Goal: Task Accomplishment & Management: Manage account settings

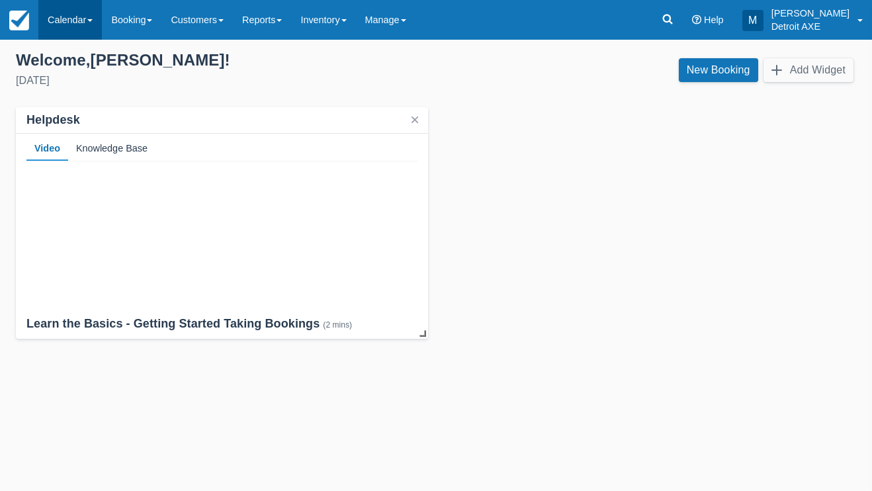
click at [87, 22] on link "Calendar" at bounding box center [69, 20] width 63 height 40
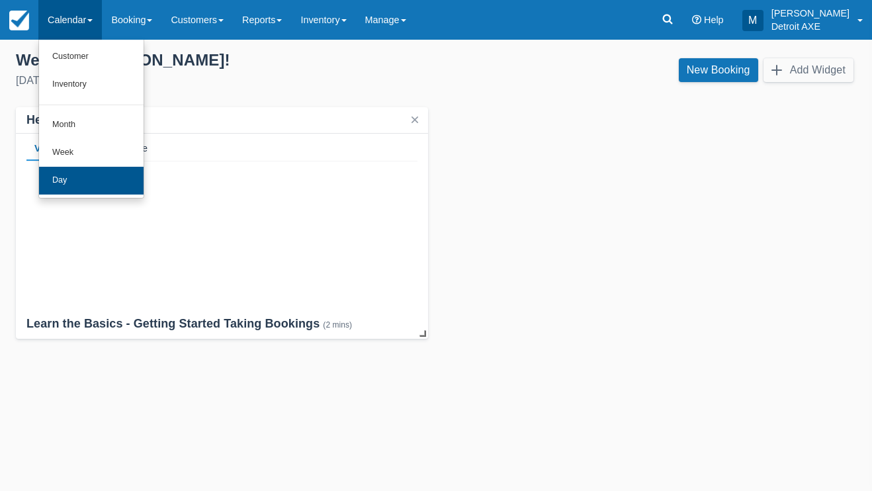
click at [68, 177] on link "Day" at bounding box center [91, 181] width 105 height 28
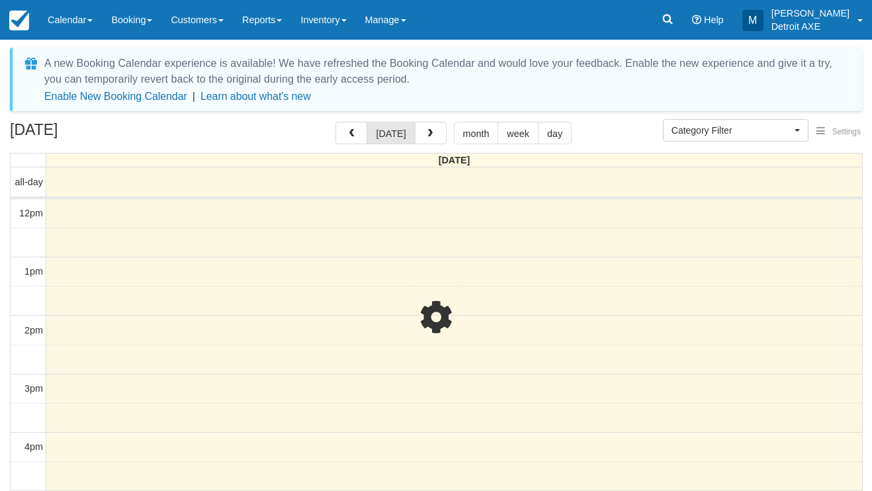
select select
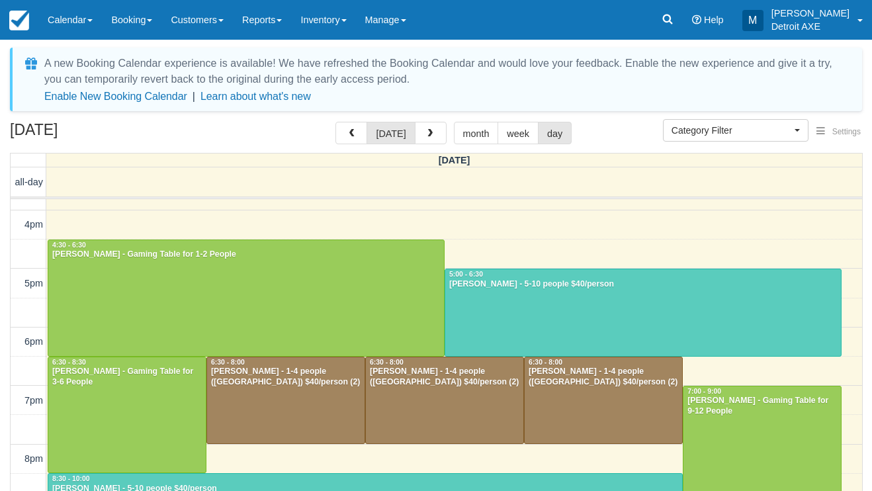
scroll to position [217, 0]
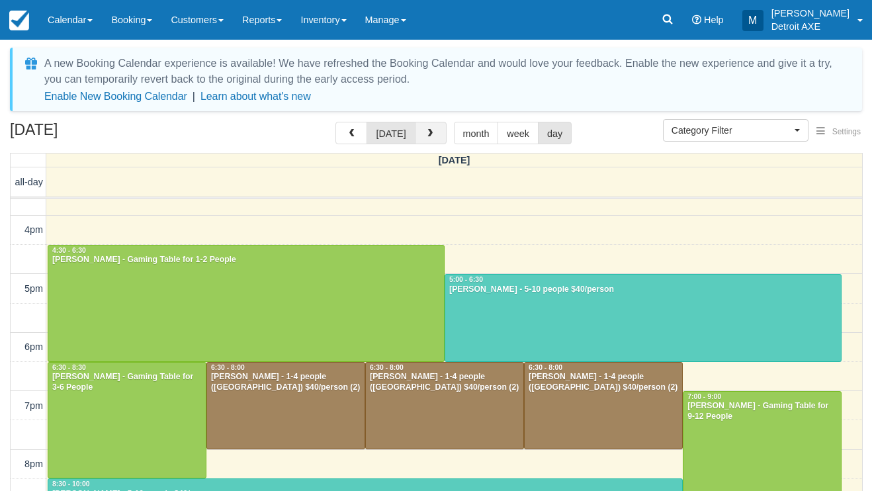
click at [421, 137] on button "button" at bounding box center [431, 133] width 32 height 22
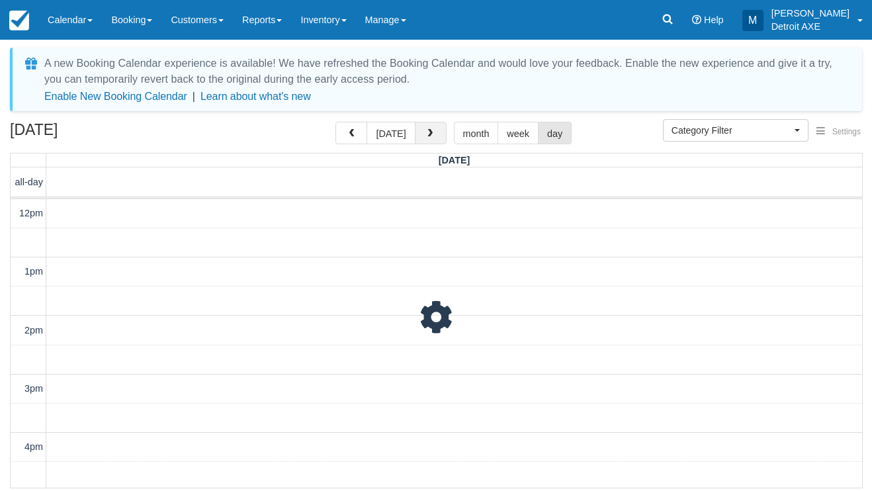
scroll to position [351, 0]
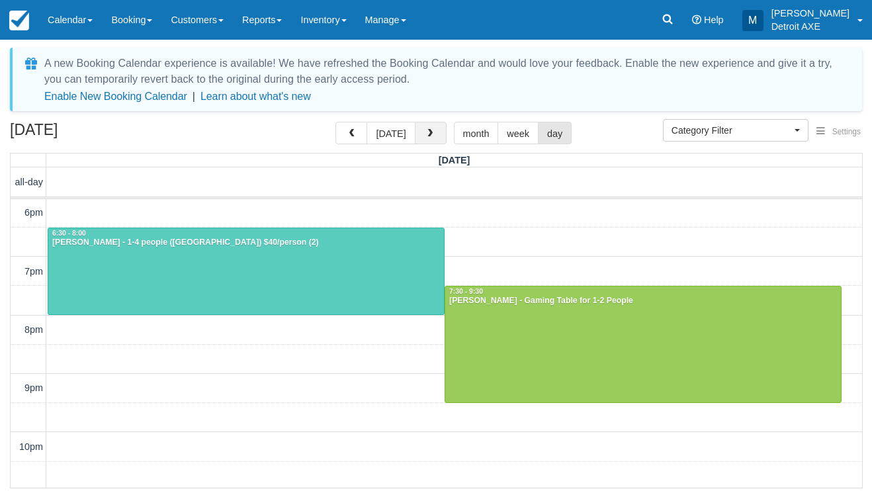
click at [421, 137] on button "button" at bounding box center [431, 133] width 32 height 22
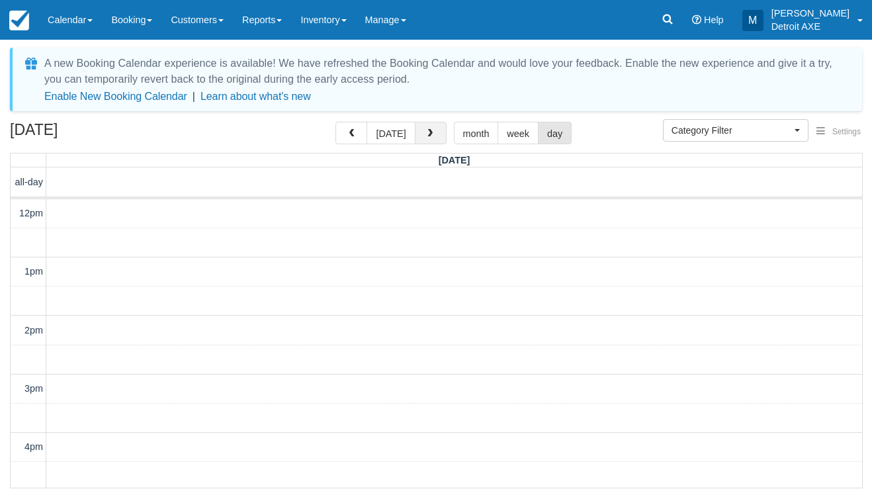
scroll to position [351, 0]
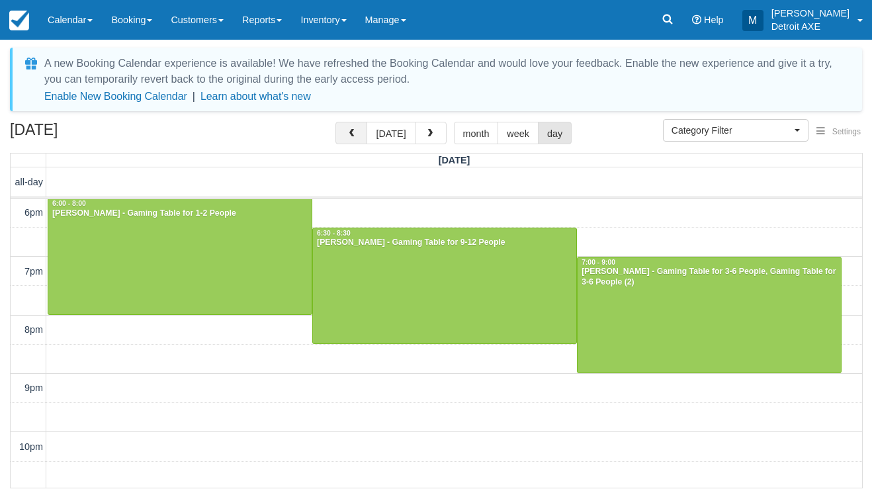
click at [359, 130] on button "button" at bounding box center [351, 133] width 32 height 22
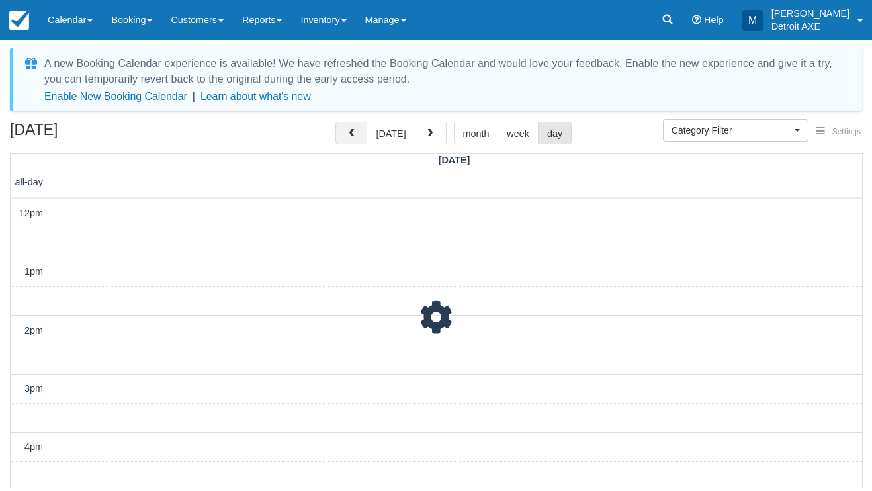
scroll to position [351, 0]
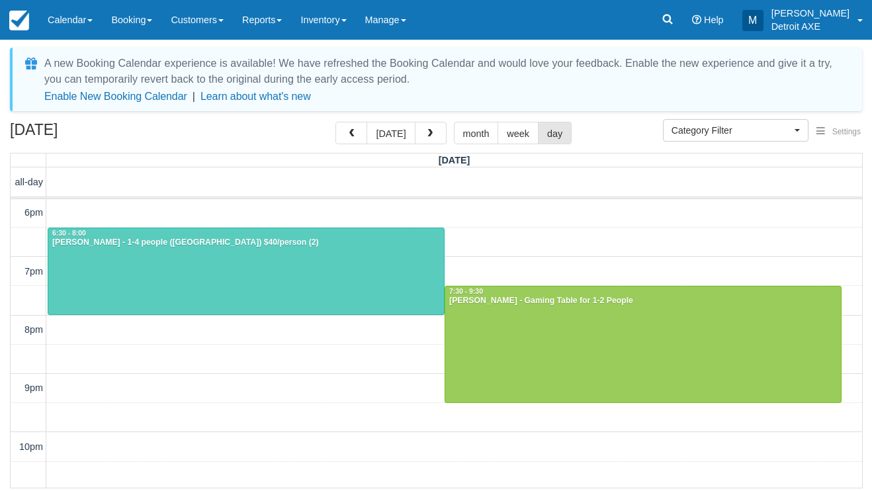
click at [276, 260] on div at bounding box center [246, 271] width 396 height 87
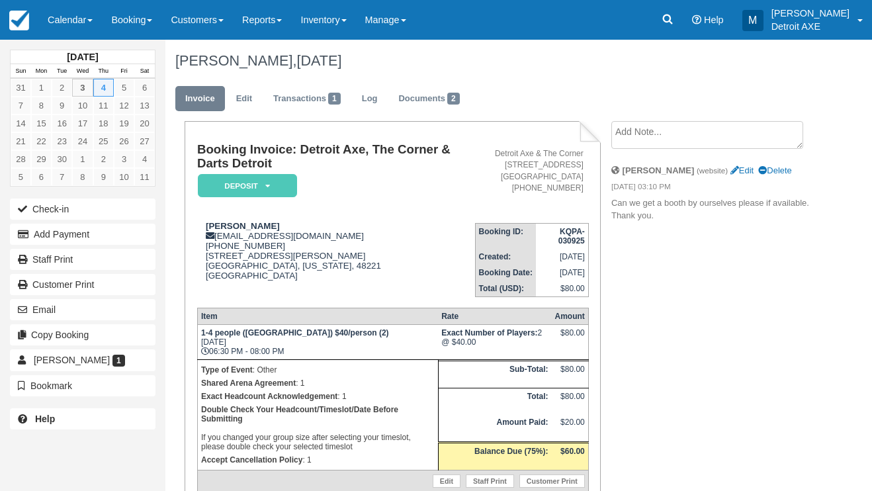
click at [271, 189] on em "Deposit" at bounding box center [247, 185] width 99 height 23
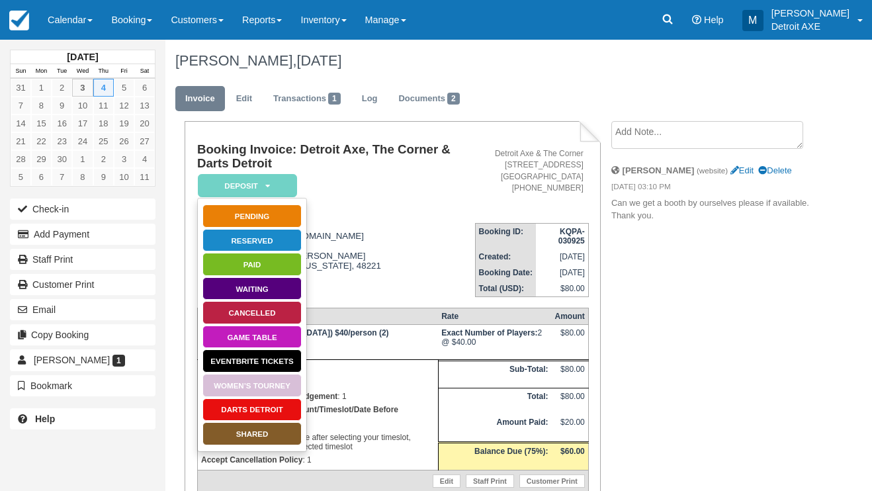
click at [269, 433] on link "SHARED" at bounding box center [251, 433] width 99 height 23
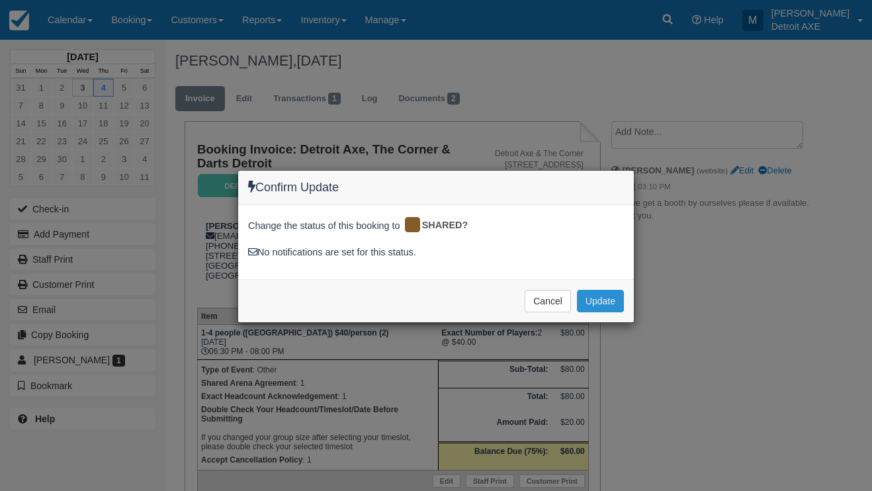
click at [603, 293] on button "Update" at bounding box center [600, 301] width 47 height 22
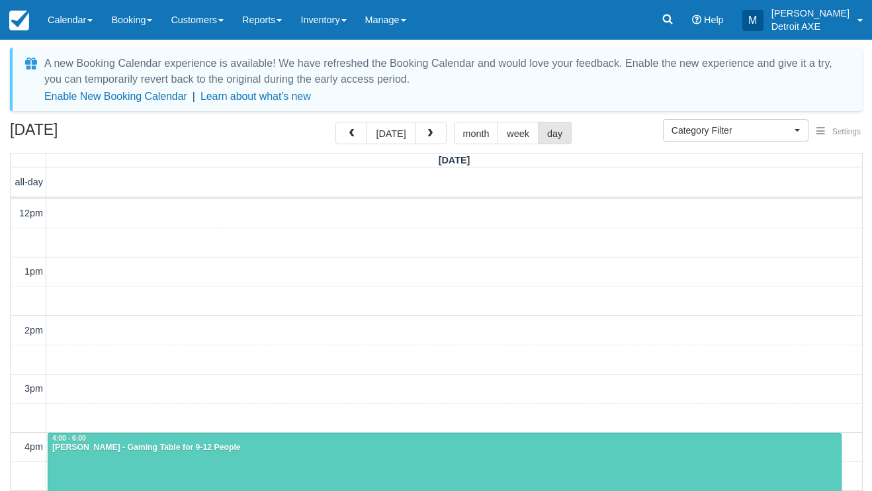
select select
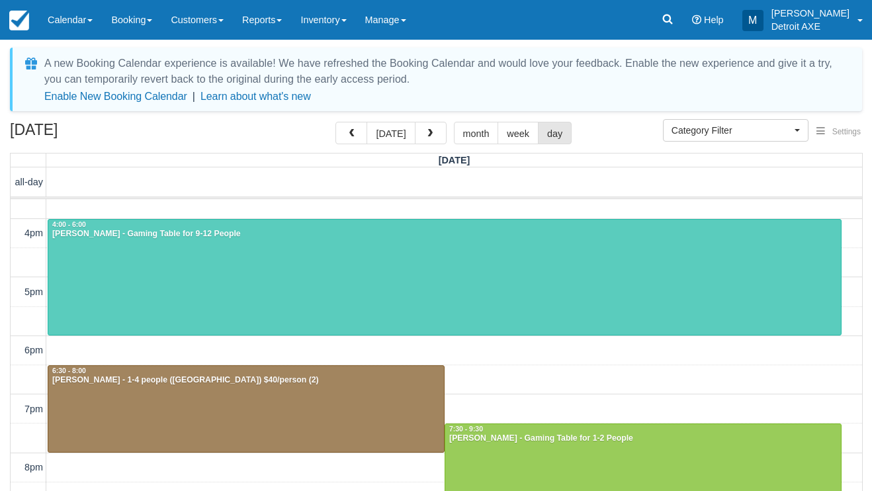
scroll to position [211, 0]
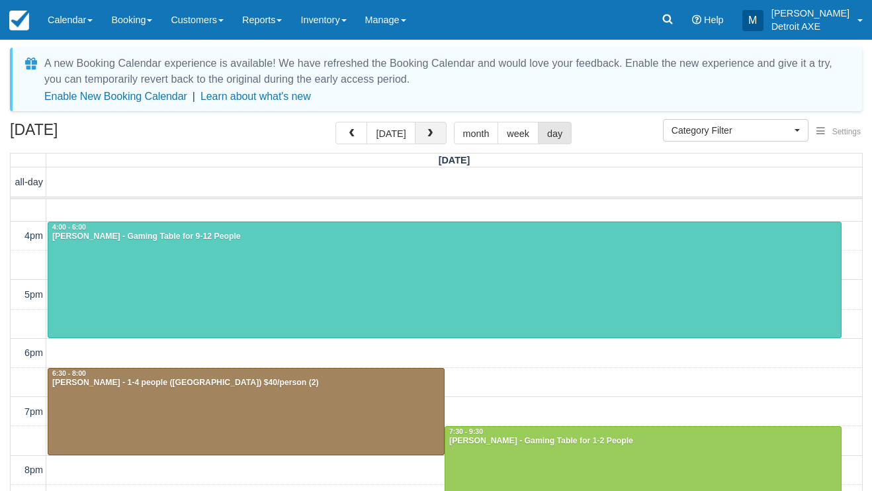
click at [426, 131] on span "button" at bounding box center [429, 133] width 9 height 9
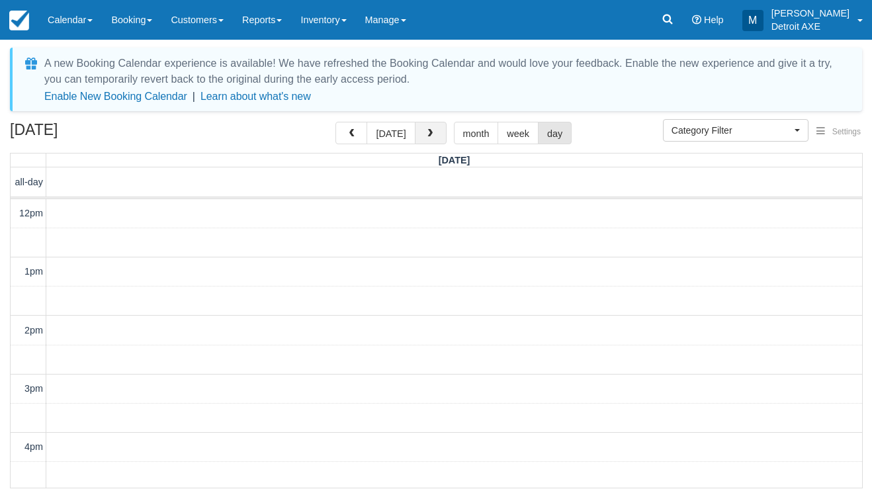
scroll to position [351, 0]
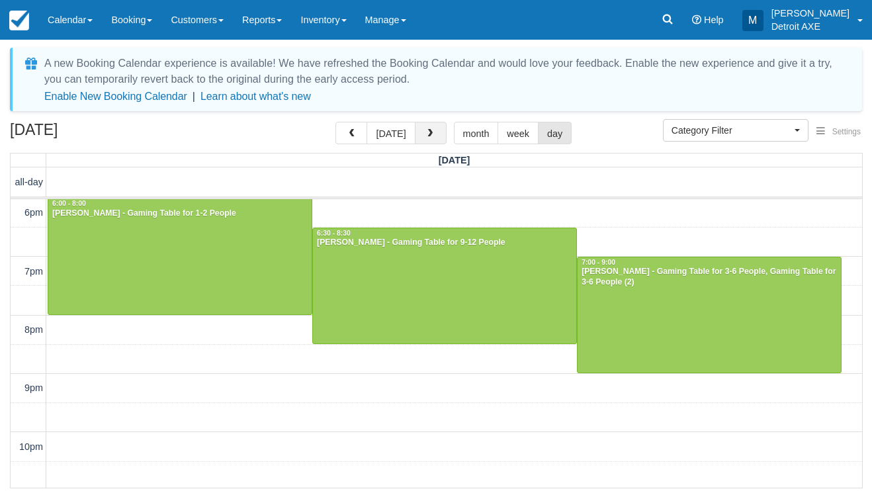
click at [426, 130] on span "button" at bounding box center [429, 133] width 9 height 9
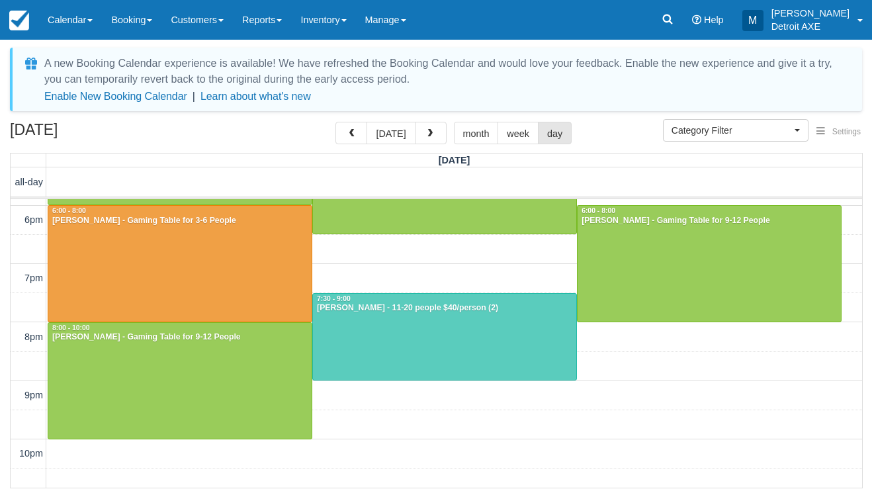
scroll to position [462, 0]
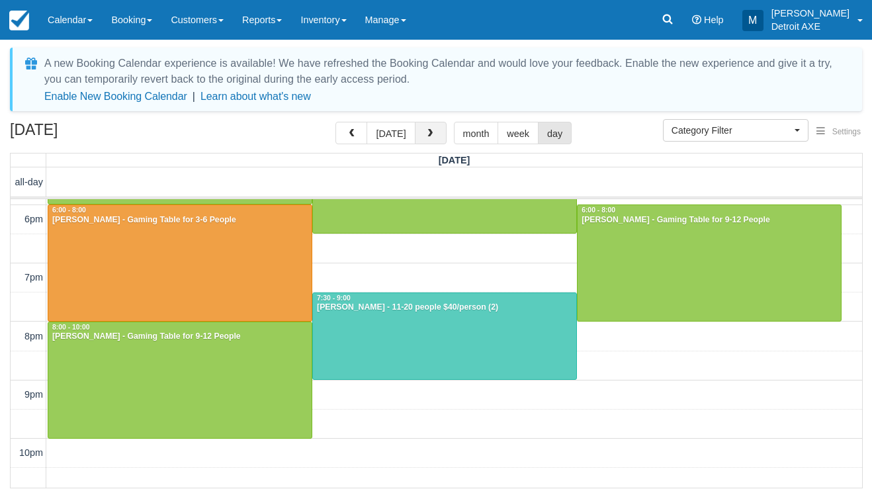
click at [425, 130] on span "button" at bounding box center [429, 133] width 9 height 9
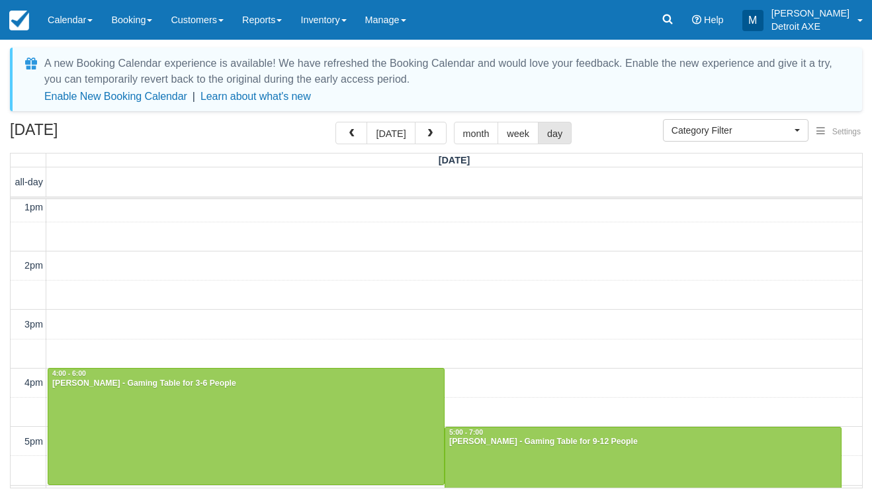
scroll to position [182, 0]
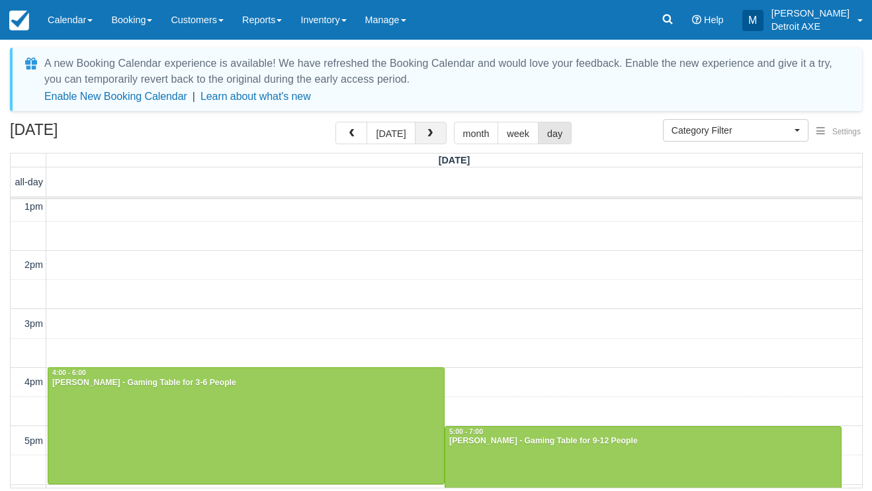
click at [432, 130] on button "button" at bounding box center [431, 133] width 32 height 22
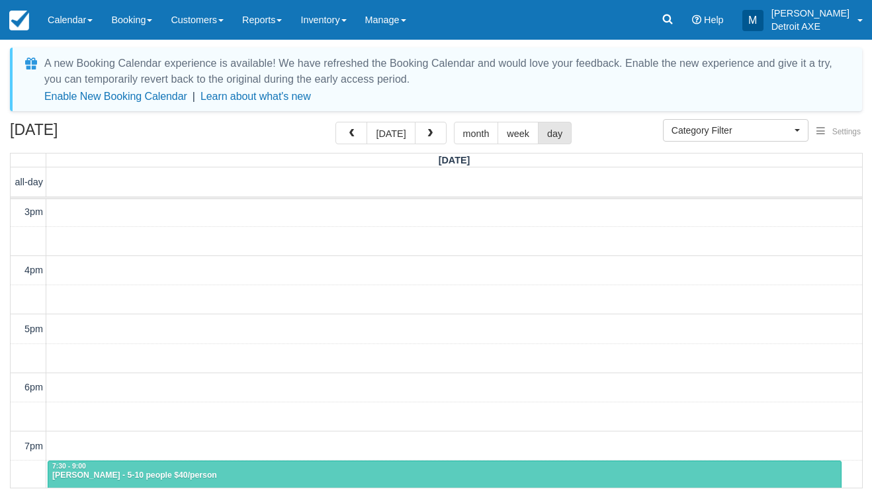
scroll to position [170, 0]
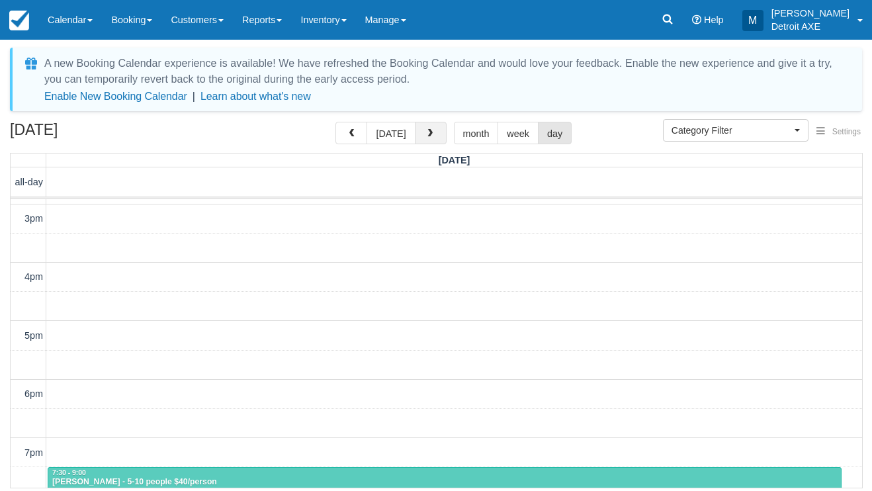
click at [426, 133] on span "button" at bounding box center [429, 133] width 9 height 9
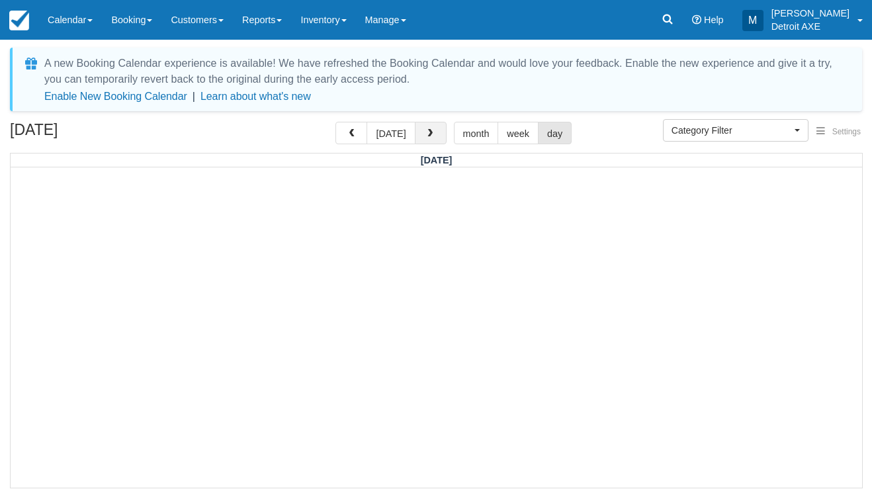
click at [426, 133] on span "button" at bounding box center [429, 133] width 9 height 9
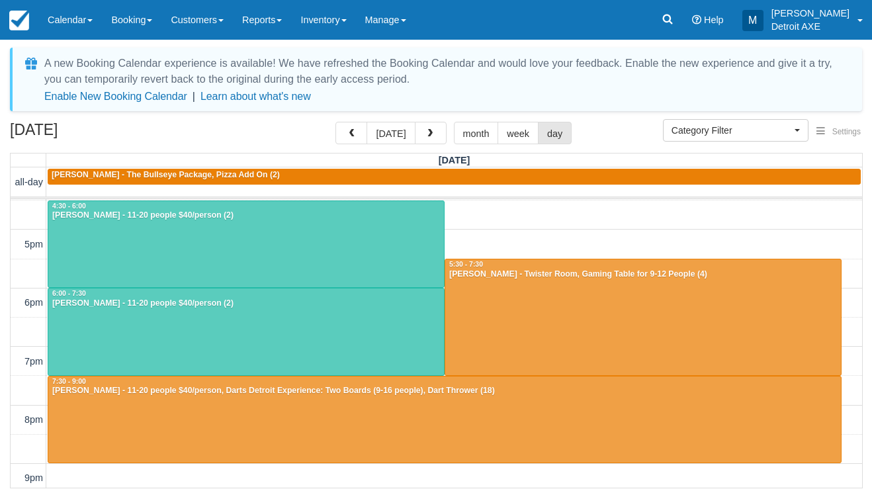
scroll to position [263, 0]
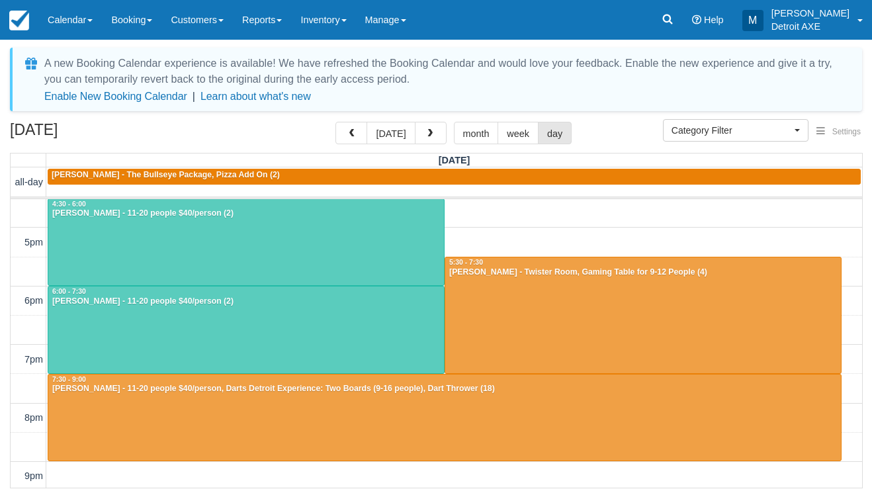
click at [571, 422] on div at bounding box center [444, 417] width 792 height 87
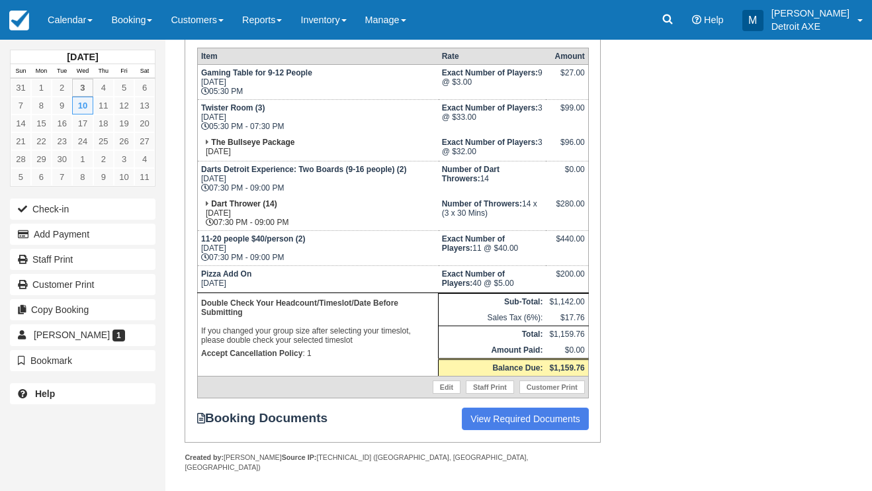
scroll to position [259, 0]
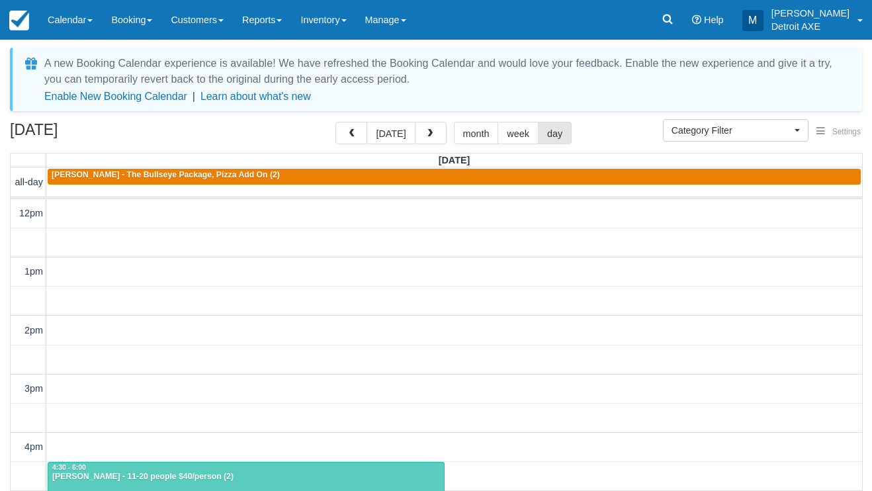
select select
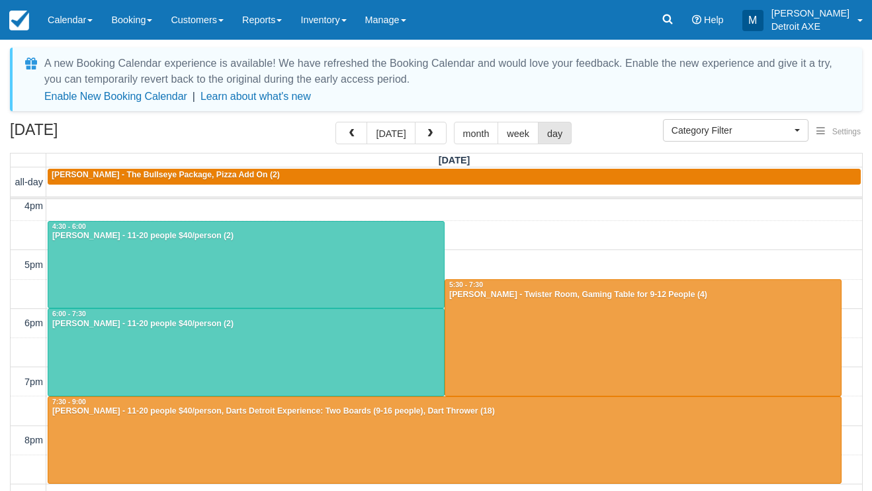
scroll to position [240, 0]
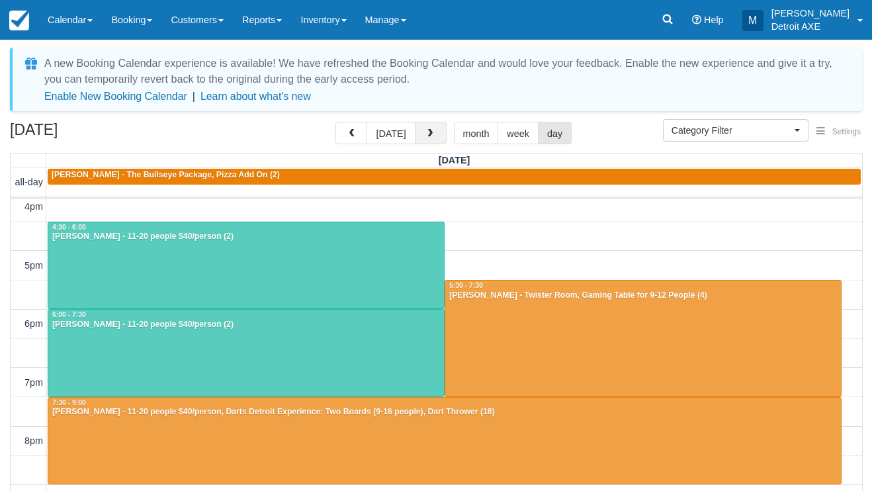
click at [421, 136] on button "button" at bounding box center [431, 133] width 32 height 22
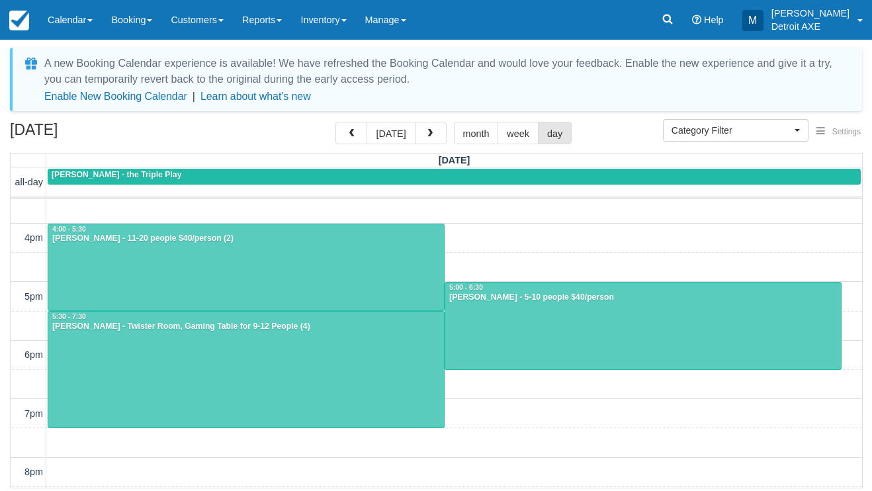
scroll to position [203, 0]
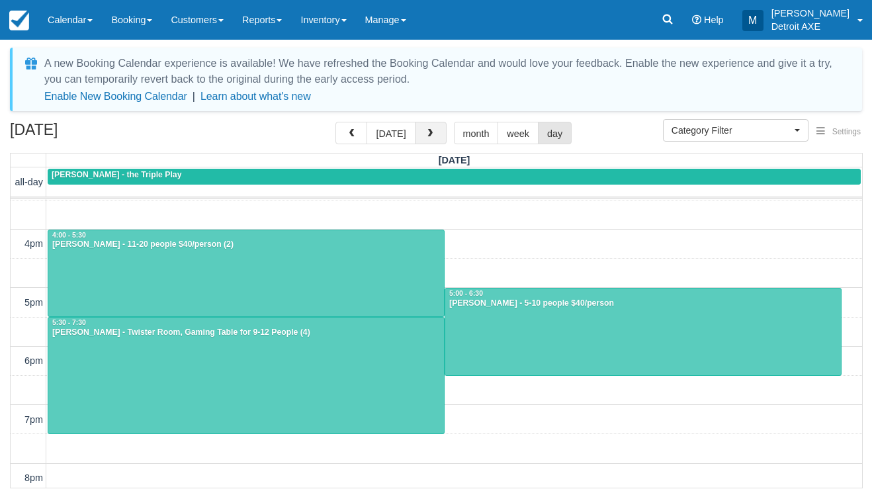
click at [423, 128] on button "button" at bounding box center [431, 133] width 32 height 22
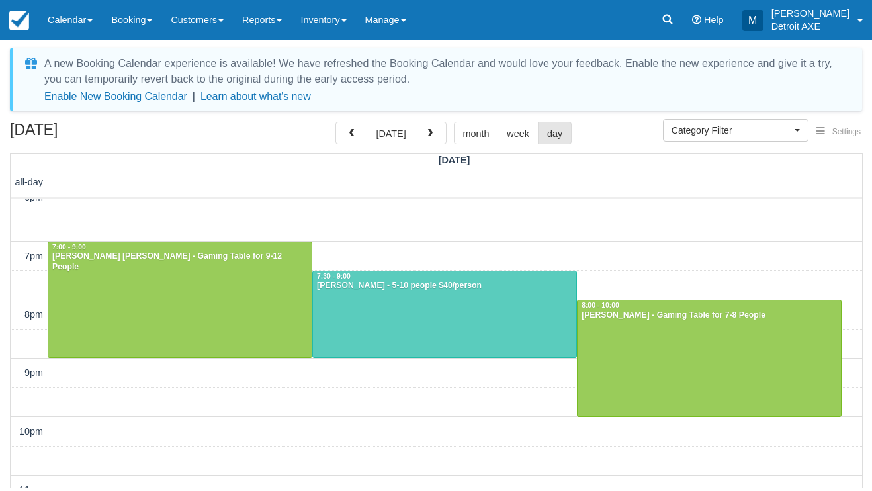
scroll to position [364, 0]
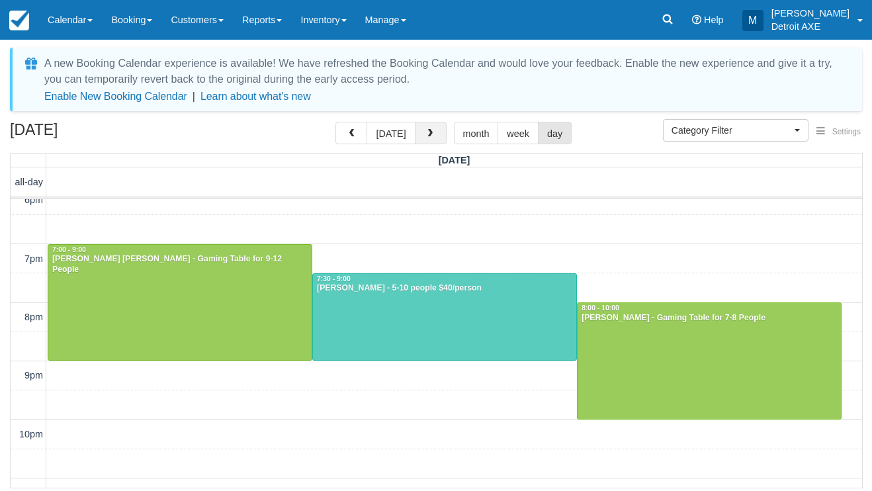
click at [429, 133] on span "button" at bounding box center [429, 133] width 9 height 9
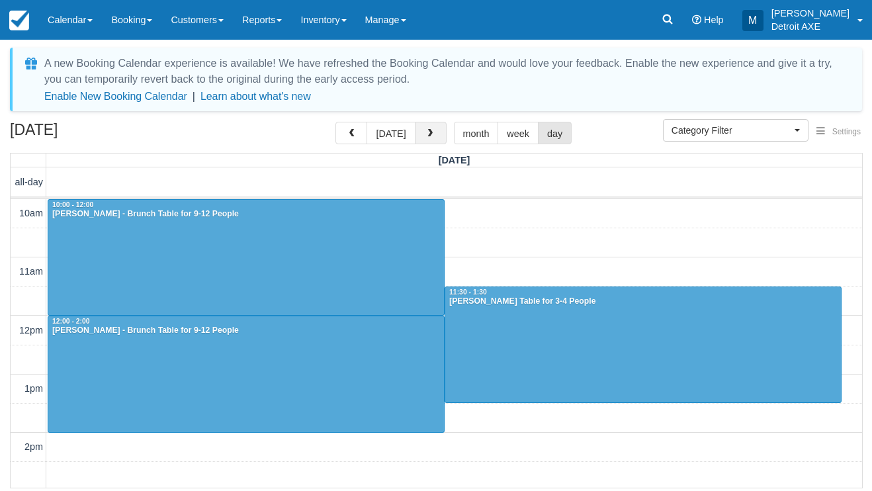
click at [419, 129] on button "button" at bounding box center [431, 133] width 32 height 22
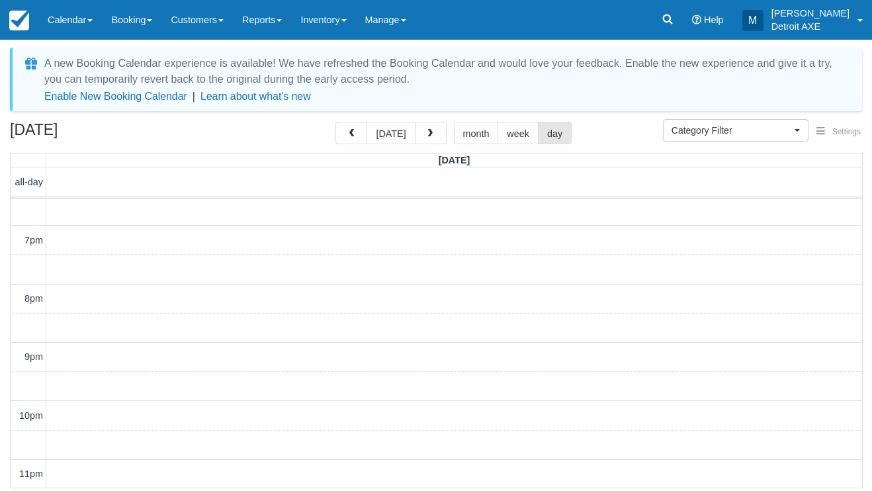
scroll to position [382, 0]
click at [395, 129] on button "[DATE]" at bounding box center [390, 133] width 48 height 22
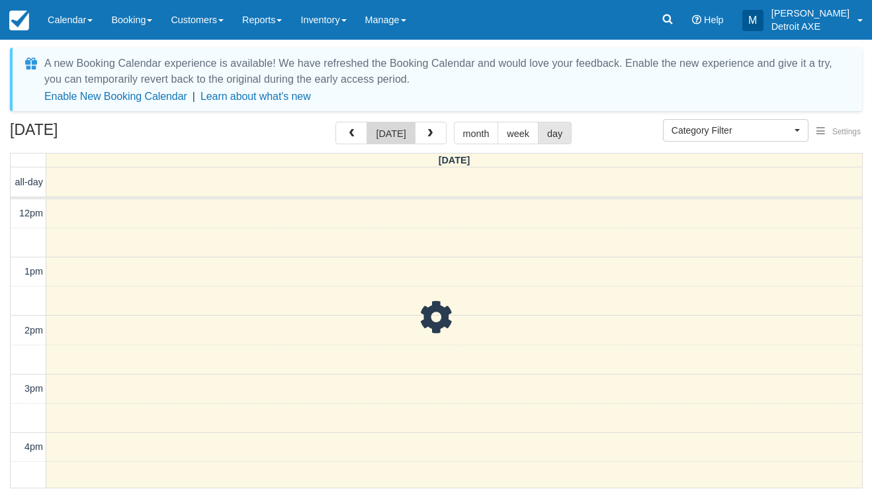
scroll to position [351, 0]
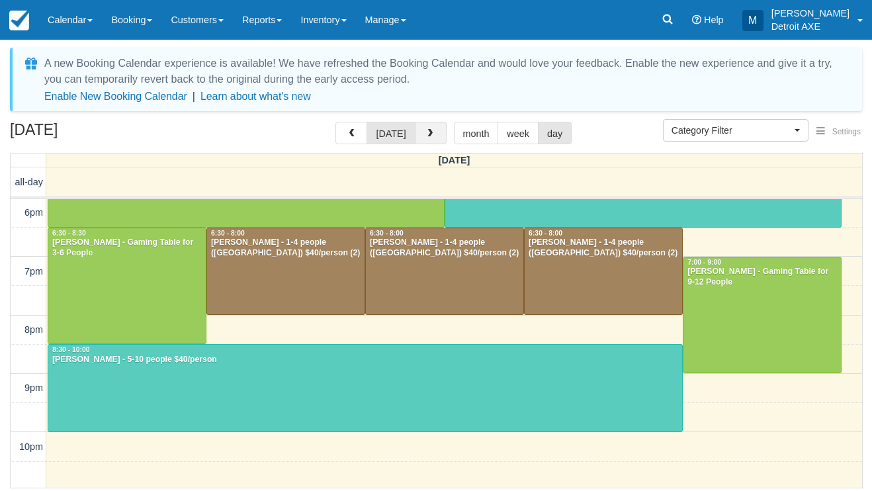
click at [436, 140] on button "button" at bounding box center [431, 133] width 32 height 22
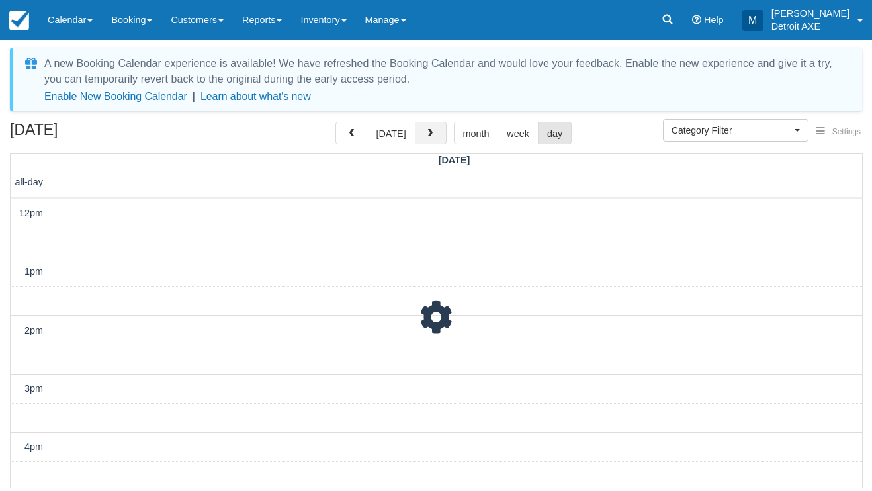
scroll to position [351, 0]
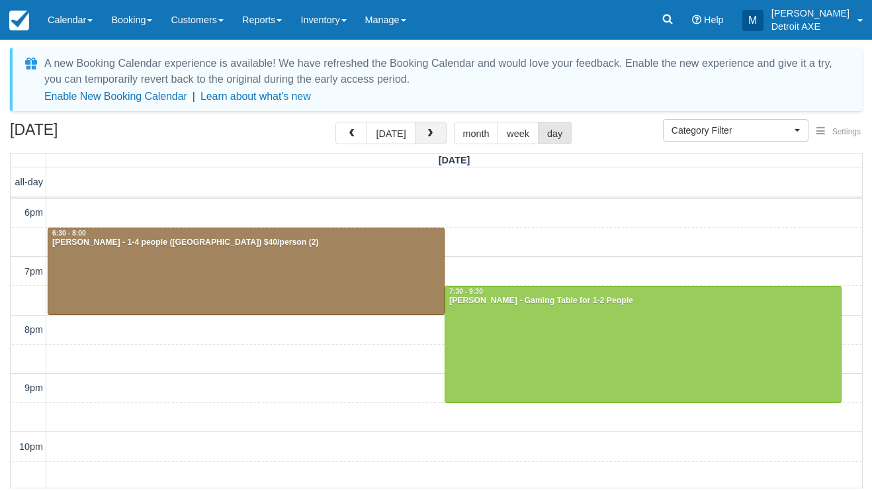
click at [436, 140] on button "button" at bounding box center [431, 133] width 32 height 22
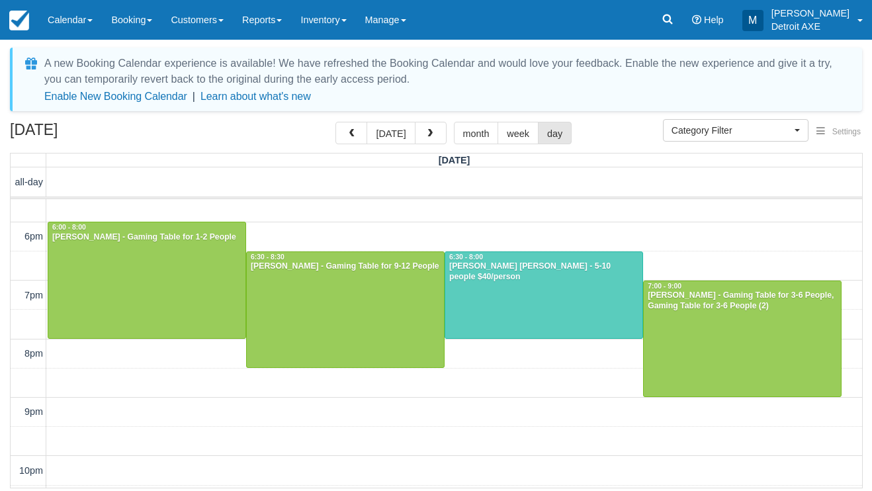
scroll to position [329, 0]
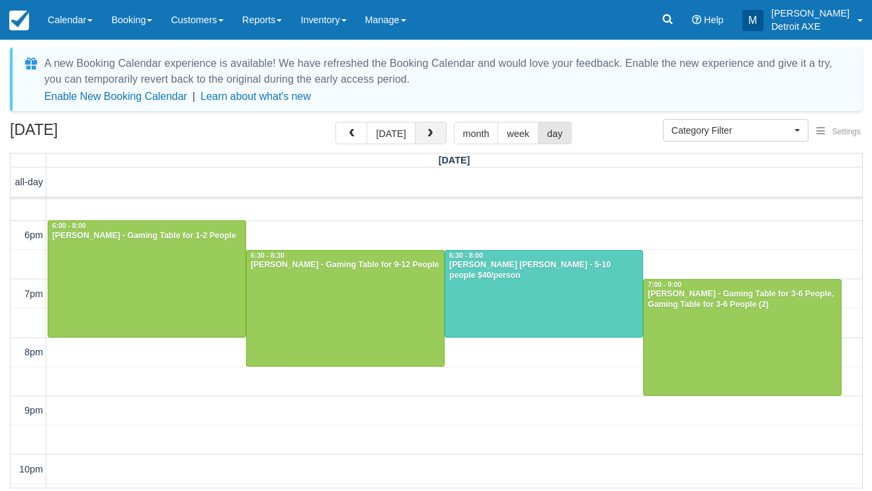
click at [426, 137] on span "button" at bounding box center [429, 133] width 9 height 9
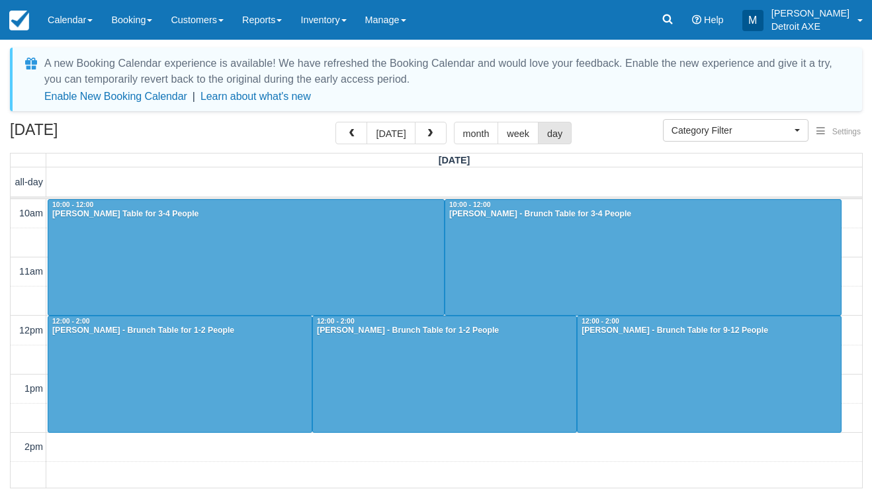
scroll to position [351, 0]
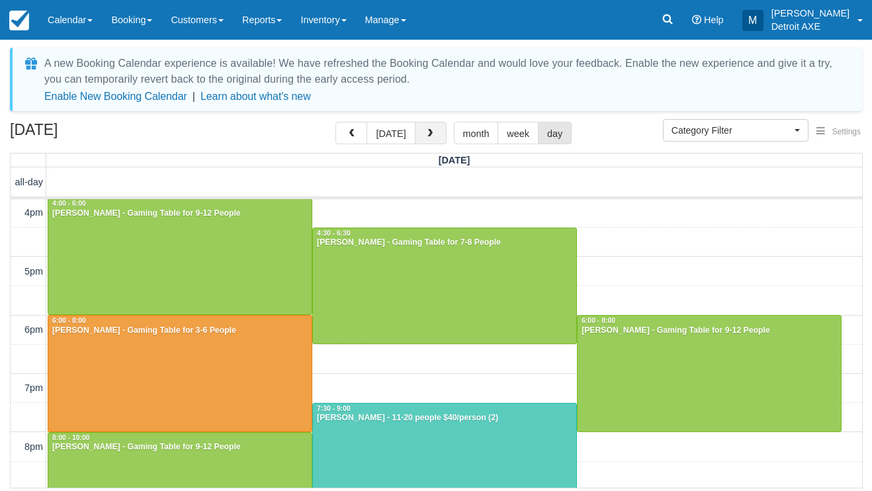
click at [417, 134] on button "button" at bounding box center [431, 133] width 32 height 22
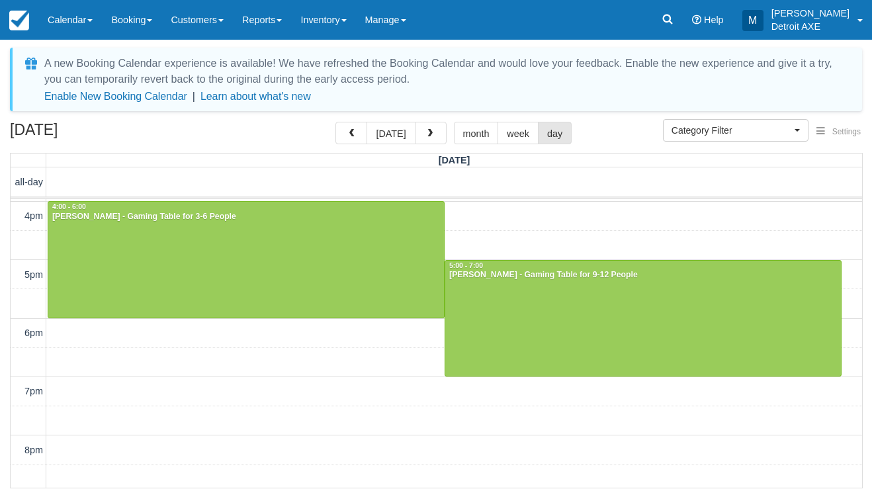
scroll to position [343, 0]
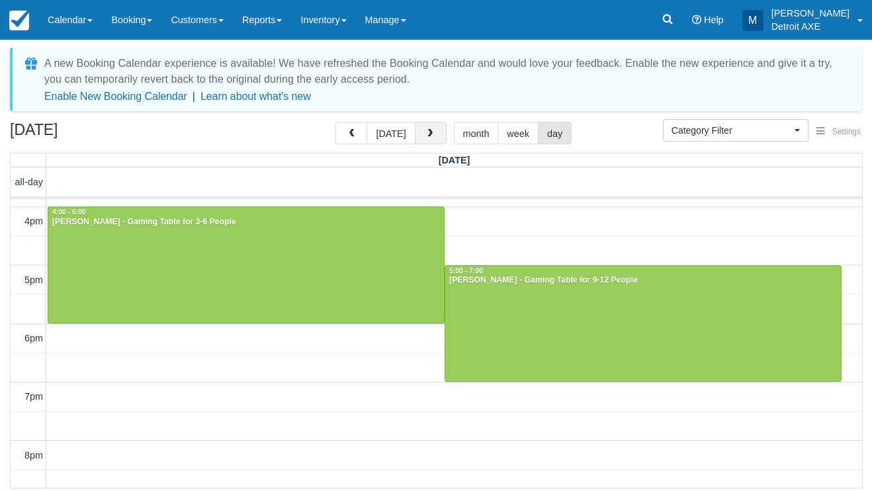
click at [437, 144] on button "button" at bounding box center [431, 133] width 32 height 22
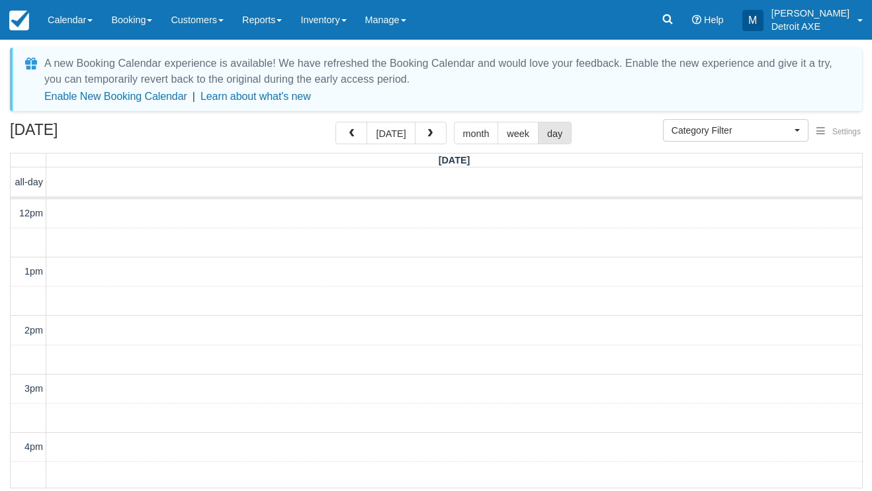
scroll to position [382, 0]
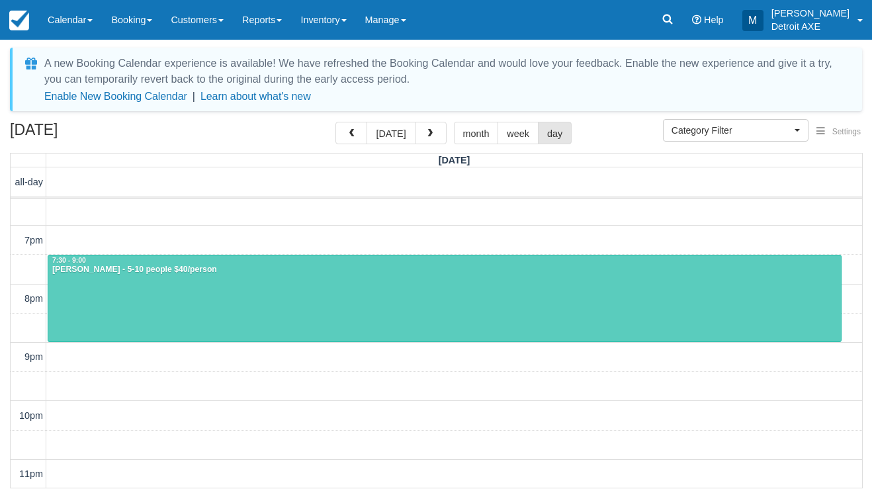
click at [437, 144] on button "button" at bounding box center [431, 133] width 32 height 22
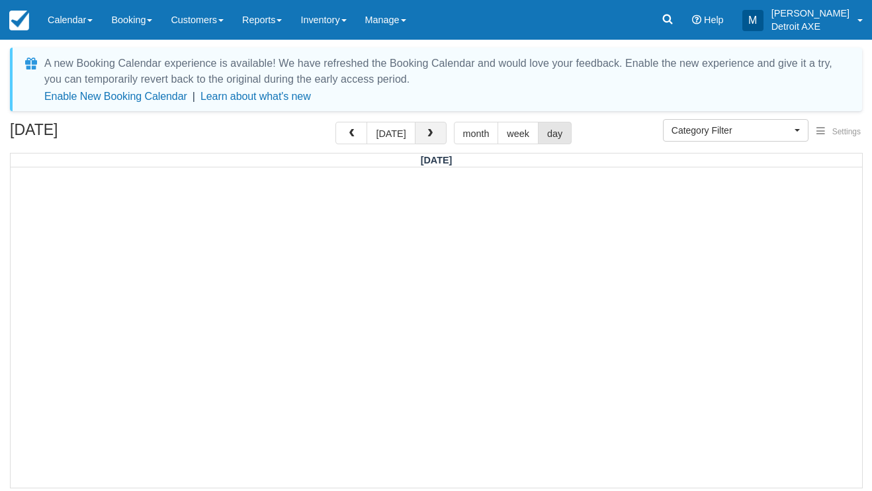
click at [437, 141] on button "button" at bounding box center [431, 133] width 32 height 22
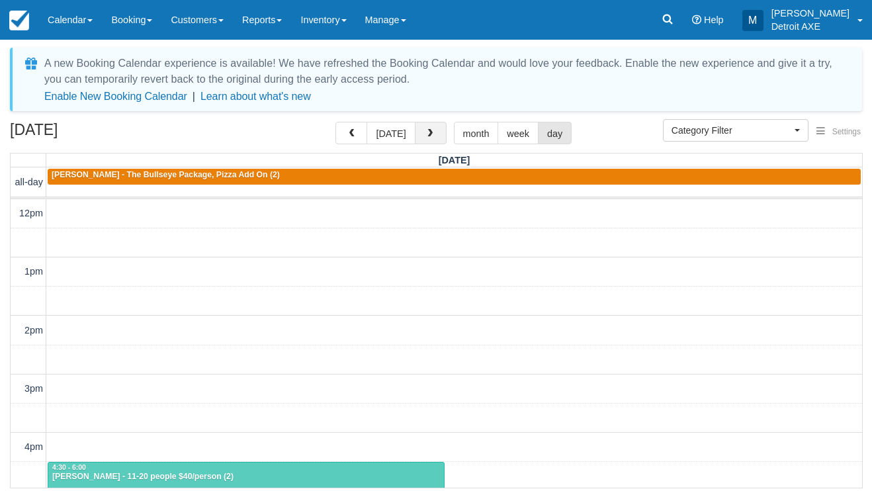
scroll to position [351, 0]
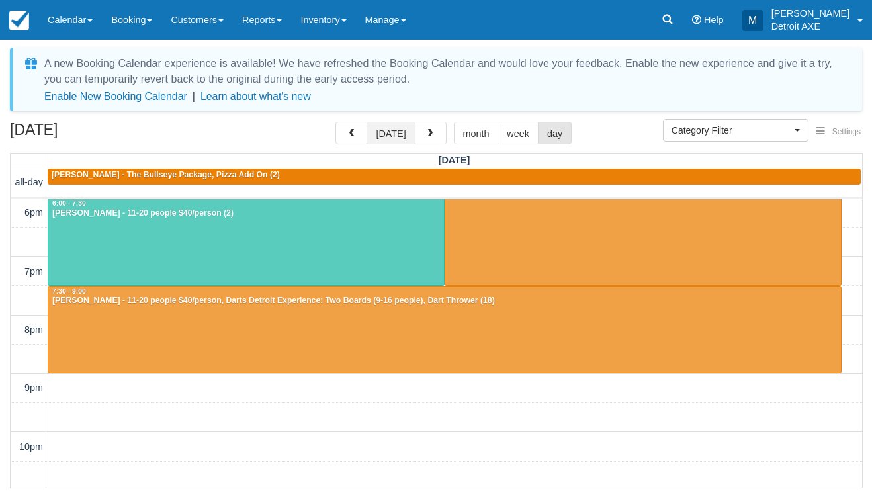
click at [388, 136] on button "[DATE]" at bounding box center [390, 133] width 48 height 22
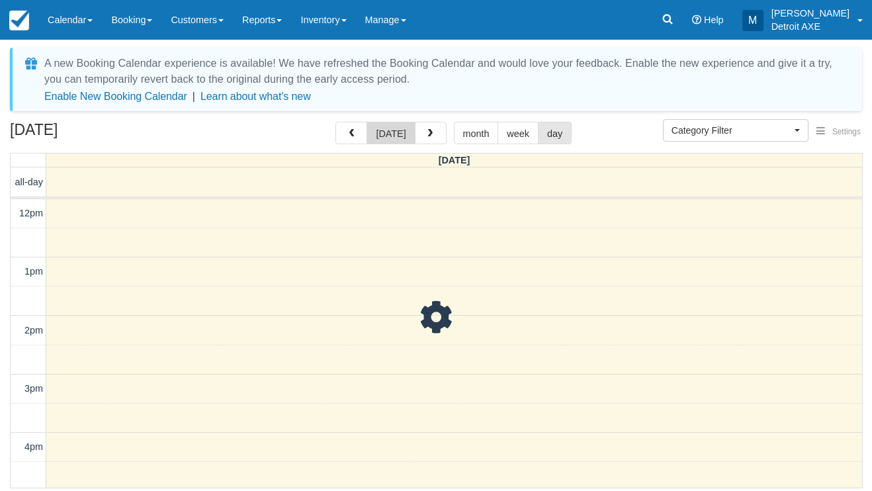
scroll to position [351, 0]
